Goal: Navigation & Orientation: Find specific page/section

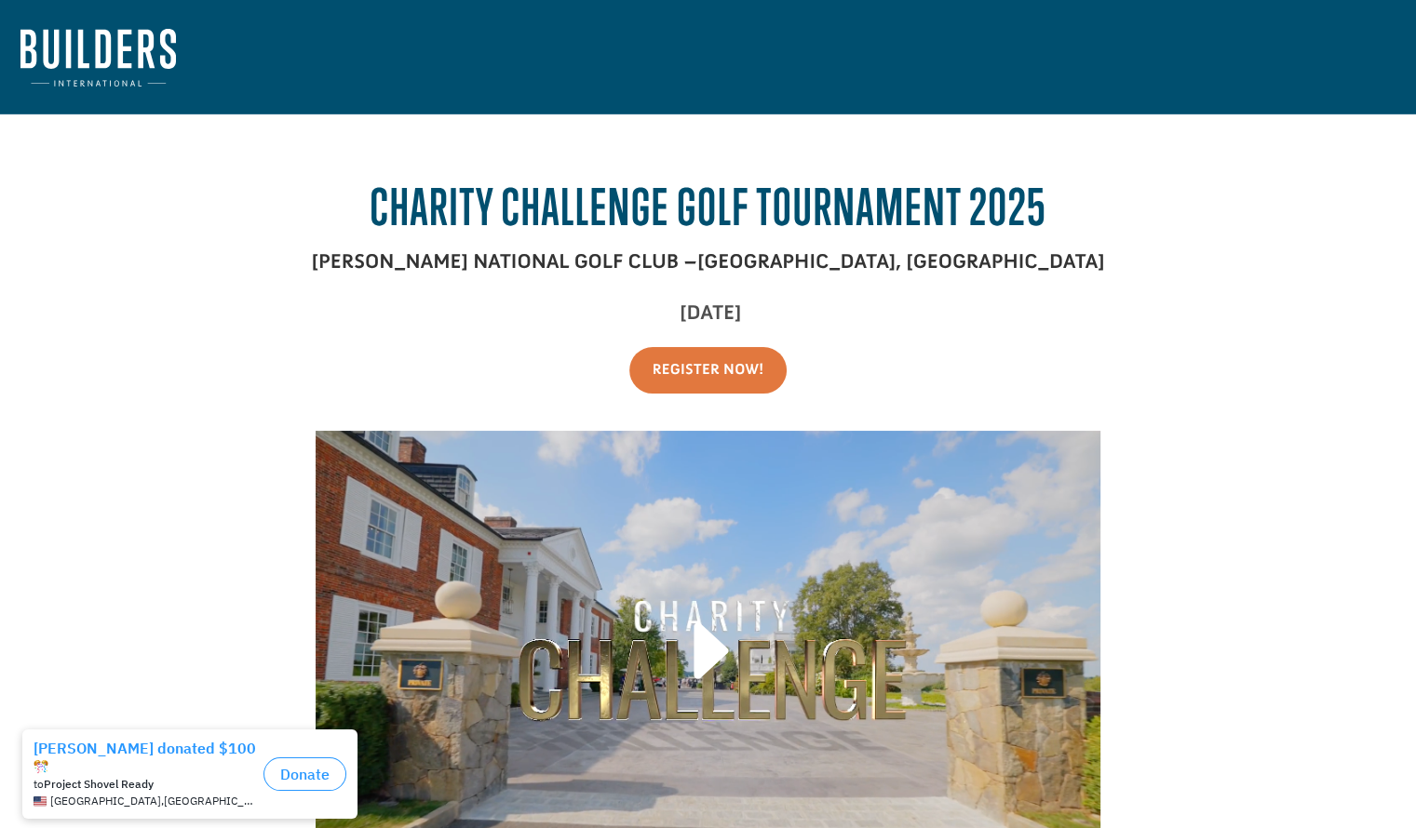
click at [119, 59] on img at bounding box center [97, 58] width 155 height 58
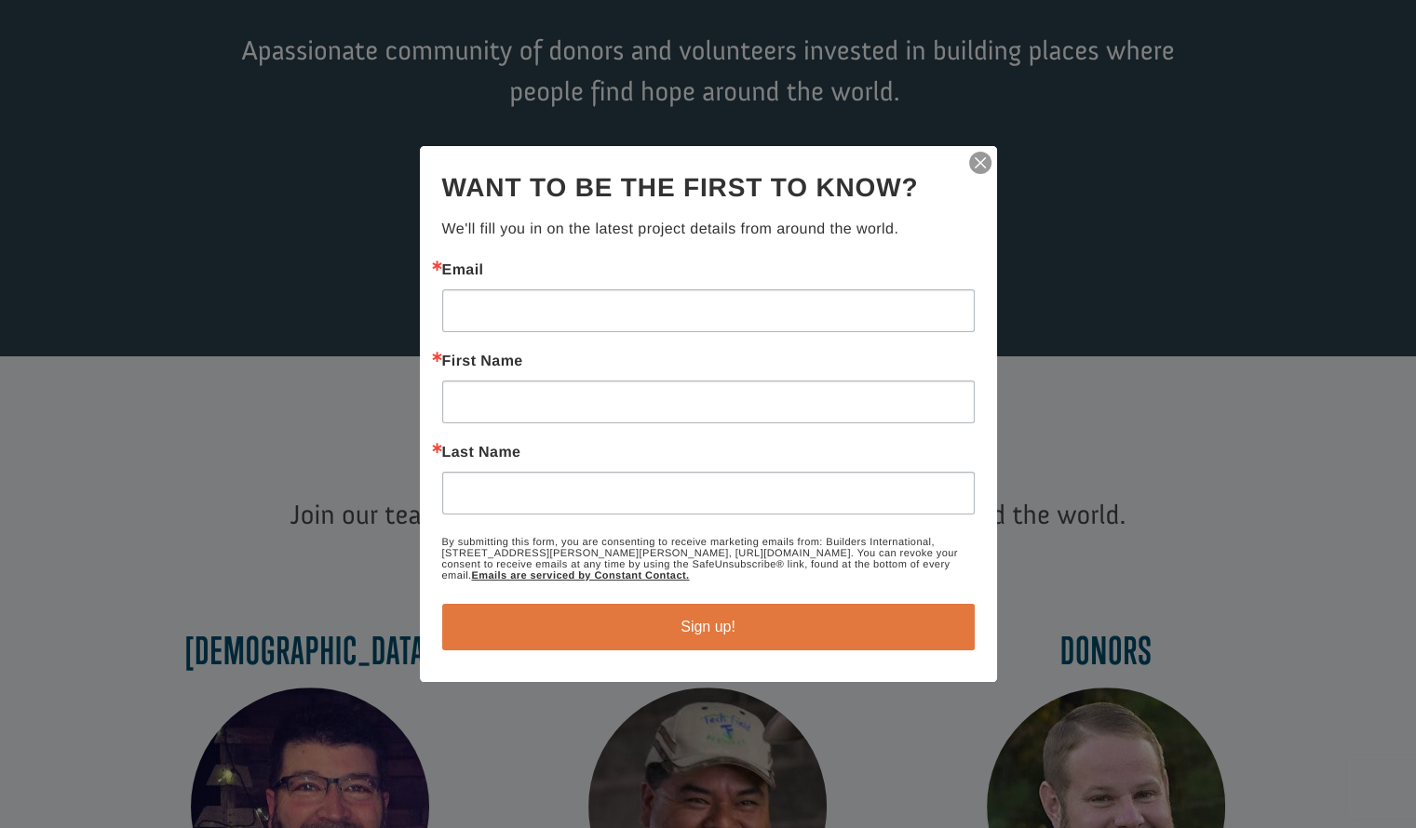
scroll to position [606, 0]
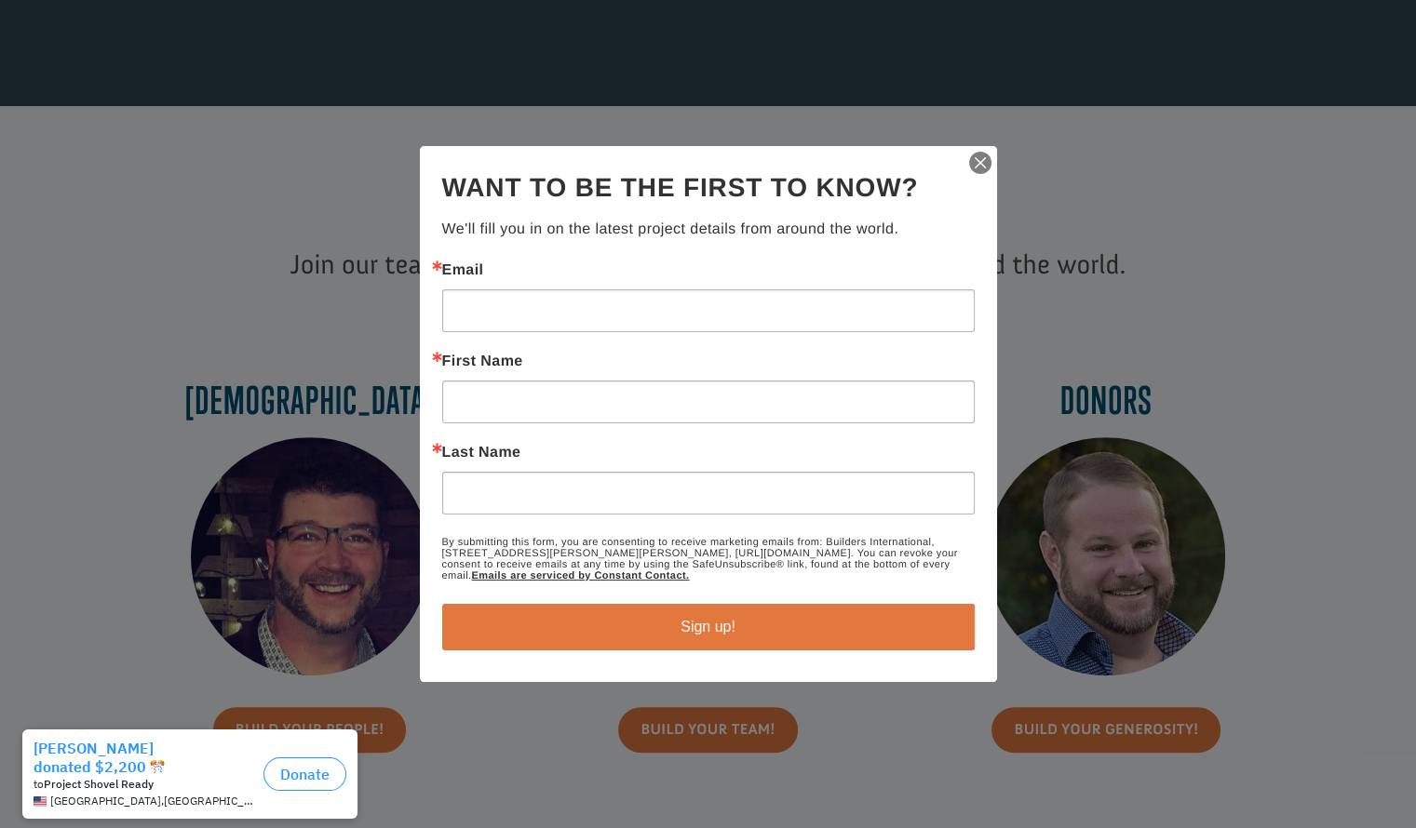
click at [978, 173] on img "button" at bounding box center [980, 163] width 26 height 26
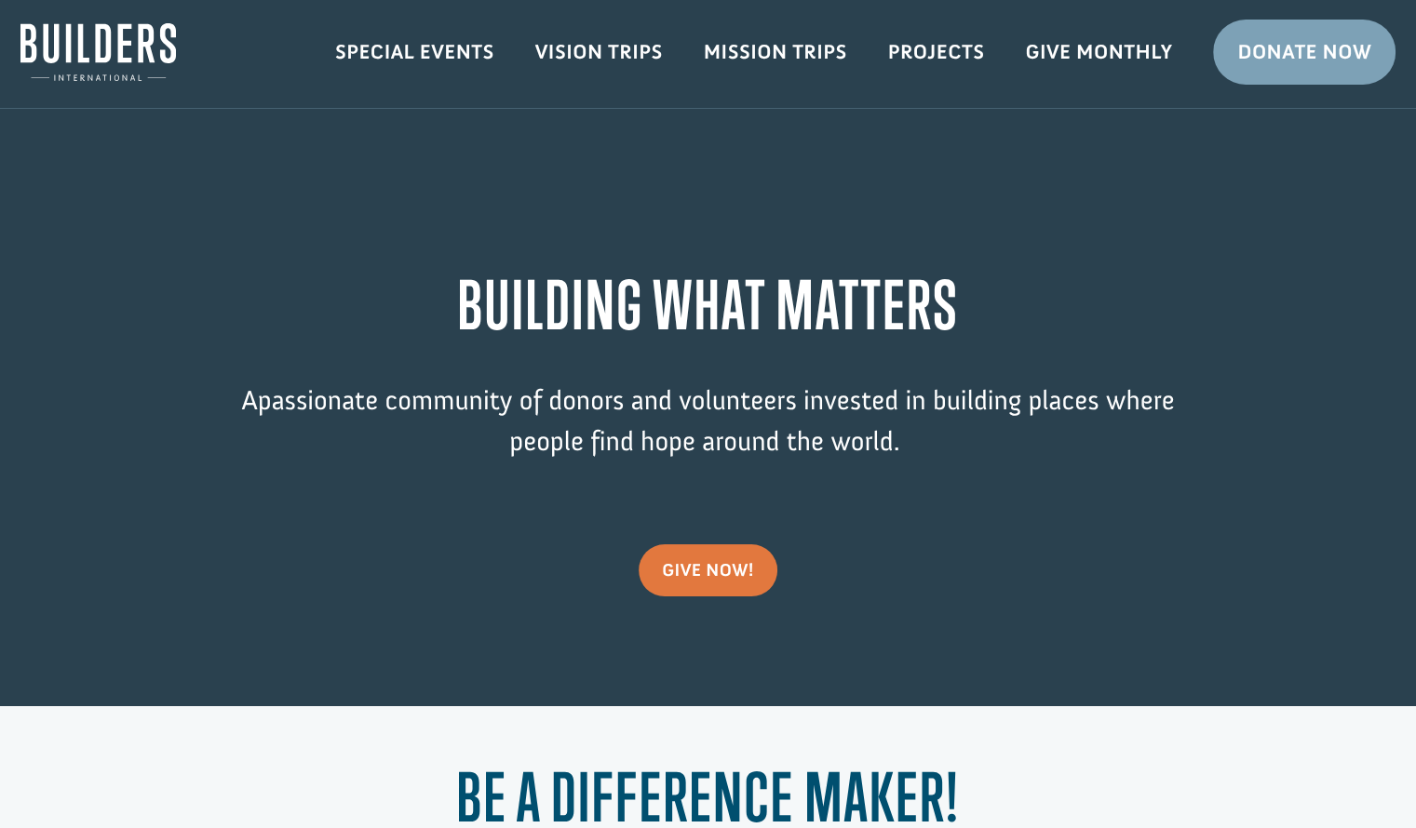
scroll to position [0, 0]
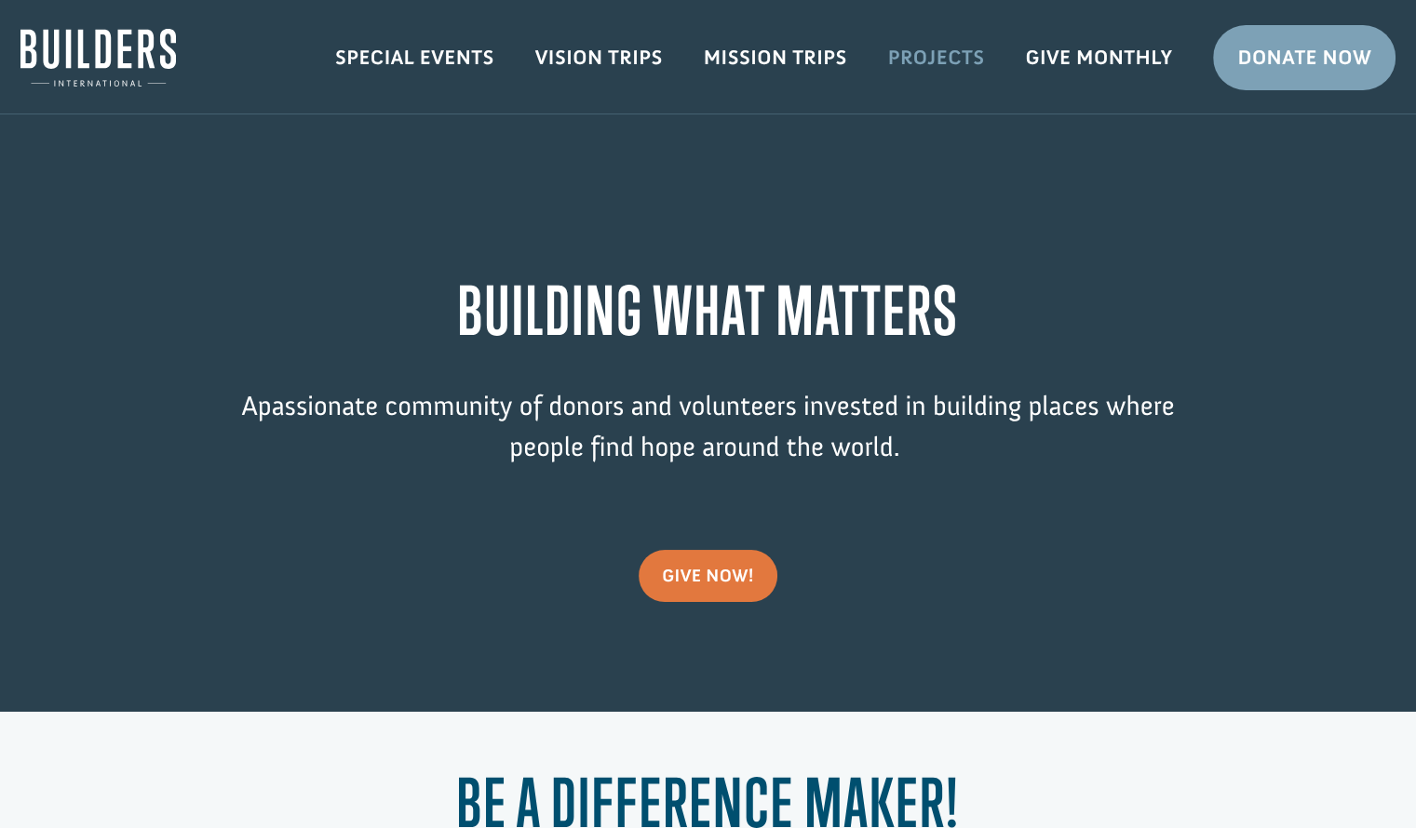
click at [917, 39] on link "Projects" at bounding box center [937, 58] width 138 height 54
